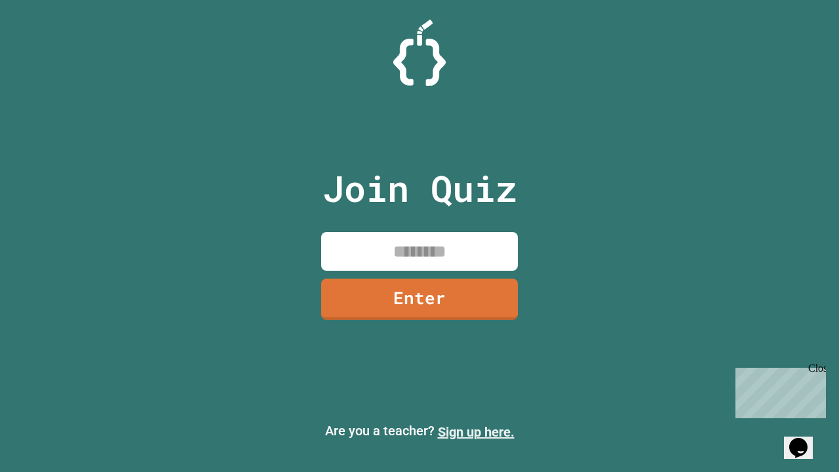
click at [476, 432] on link "Sign up here." at bounding box center [476, 432] width 77 height 16
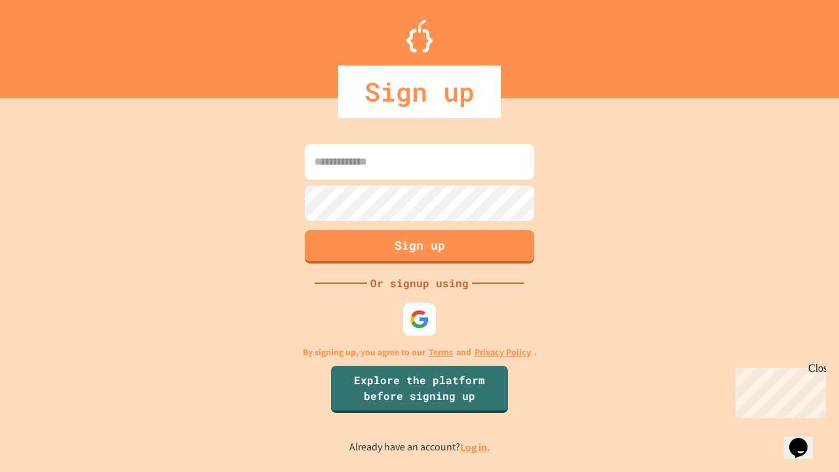
click at [476, 447] on link "Log in." at bounding box center [475, 447] width 30 height 14
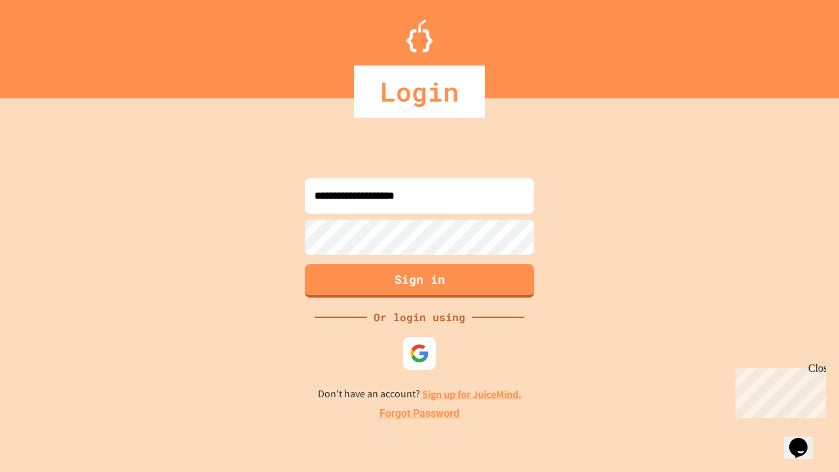
type input "**********"
